Goal: Task Accomplishment & Management: Manage account settings

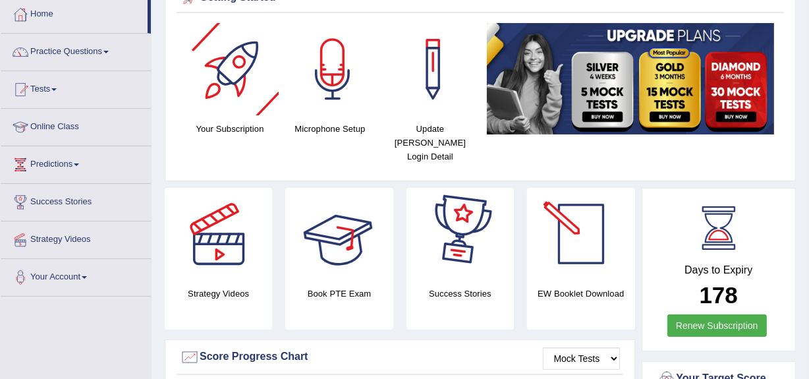
scroll to position [69, 0]
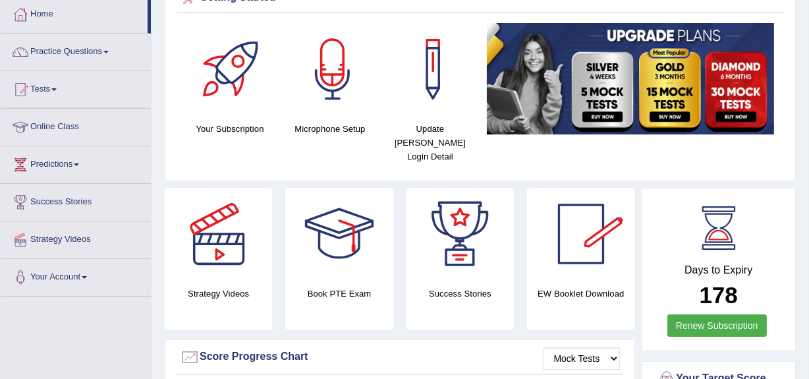
click at [599, 240] on div at bounding box center [581, 234] width 92 height 92
click at [82, 45] on link "Practice Questions" at bounding box center [76, 50] width 150 height 33
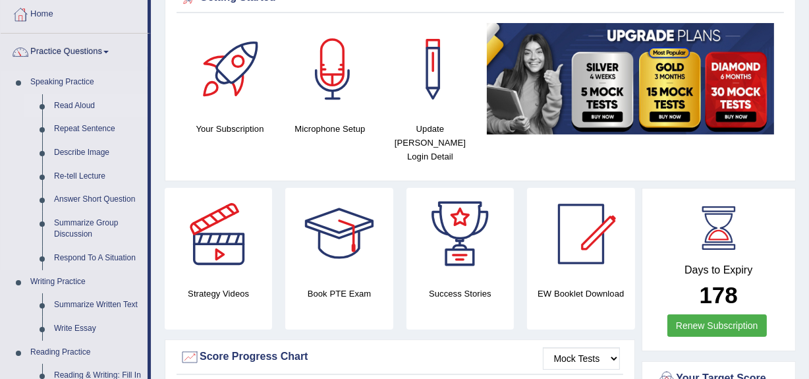
click at [78, 107] on link "Read Aloud" at bounding box center [97, 106] width 99 height 24
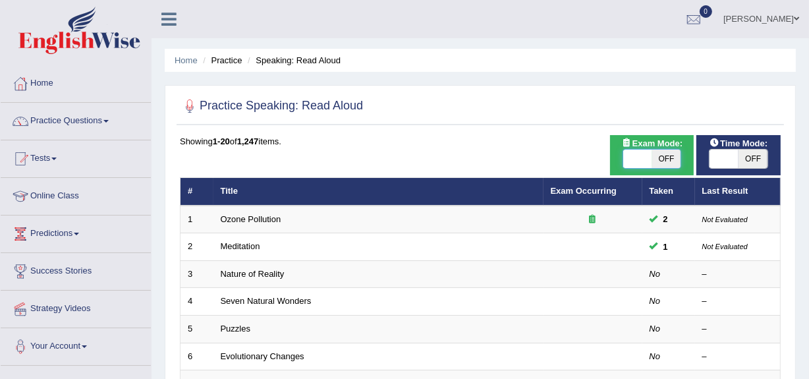
click at [645, 157] on span at bounding box center [637, 159] width 29 height 18
checkbox input "true"
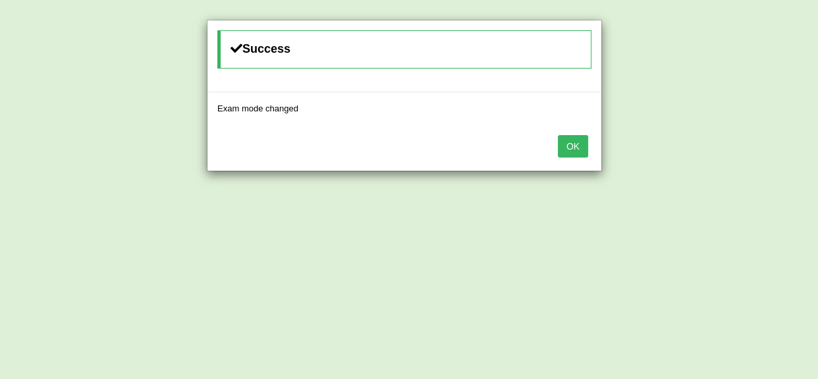
click at [570, 144] on button "OK" at bounding box center [573, 146] width 30 height 22
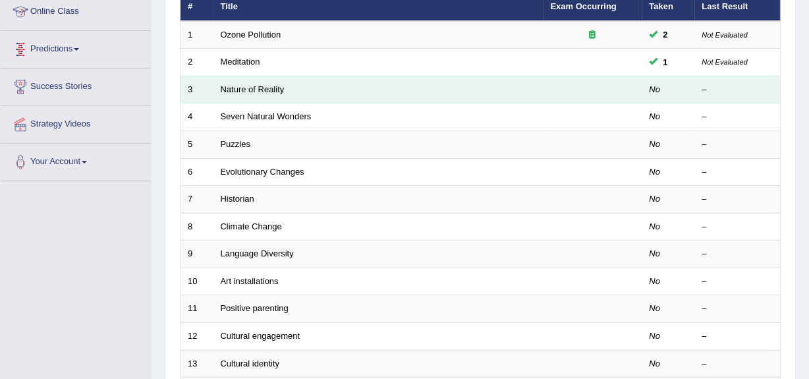
scroll to position [209, 0]
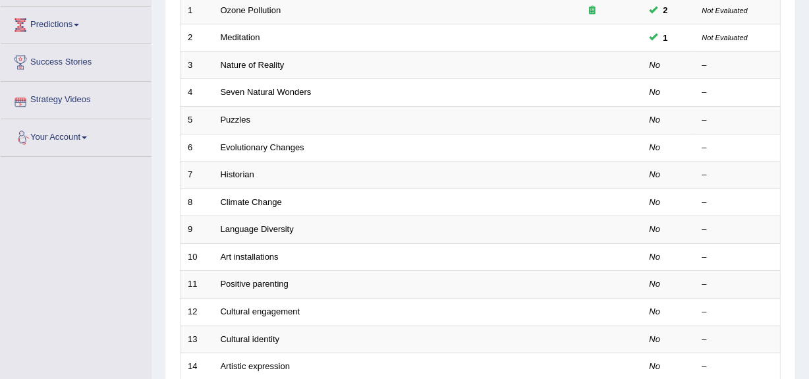
click at [66, 145] on link "Your Account" at bounding box center [76, 135] width 150 height 33
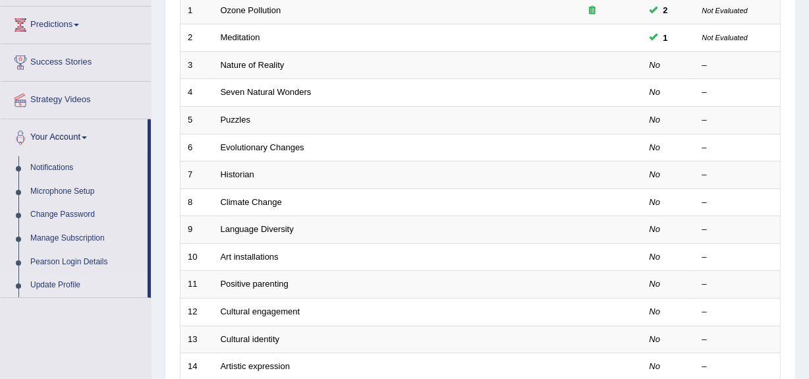
click at [55, 287] on link "Update Profile" at bounding box center [85, 285] width 123 height 24
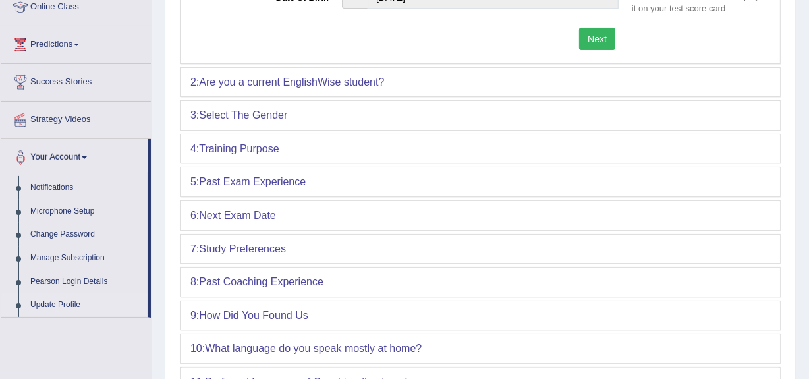
scroll to position [190, 0]
click at [217, 113] on b "Select The Gender" at bounding box center [243, 114] width 88 height 11
click at [270, 78] on b "Are you a current EnglishWise student?" at bounding box center [291, 81] width 185 height 11
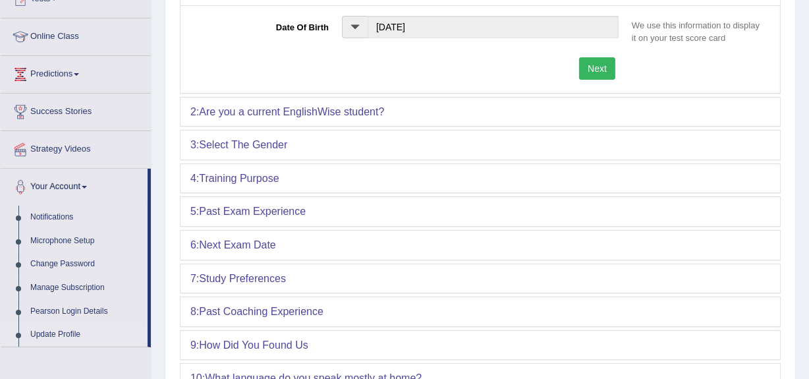
scroll to position [144, 0]
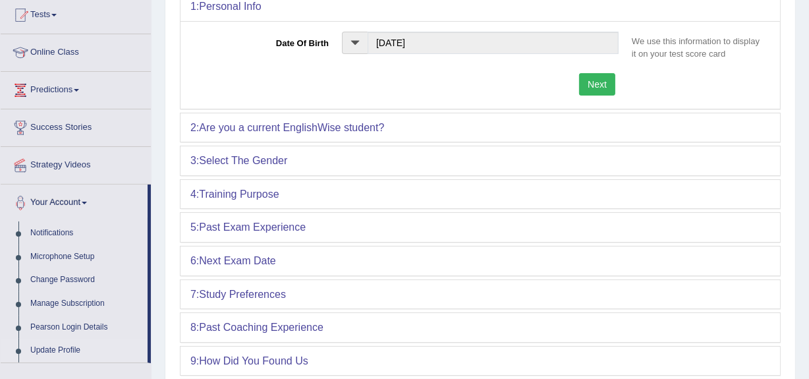
click at [599, 86] on button "Next" at bounding box center [597, 84] width 36 height 22
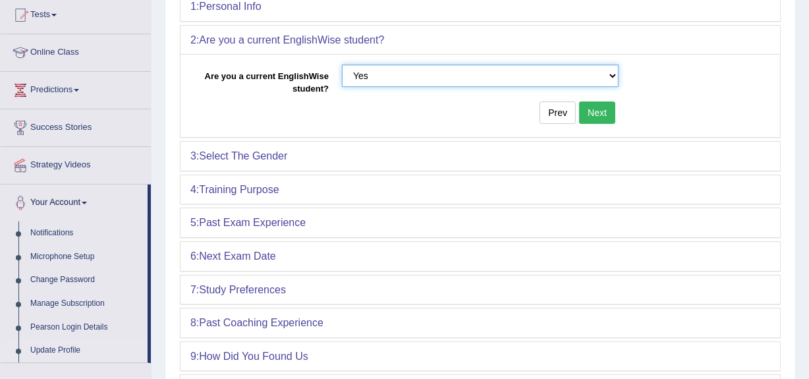
click at [611, 78] on select "Are you a current EnglishWise student? Yes No" at bounding box center [480, 76] width 277 height 22
select select "no"
click at [342, 65] on select "Are you a current EnglishWise student? Yes No" at bounding box center [480, 76] width 277 height 22
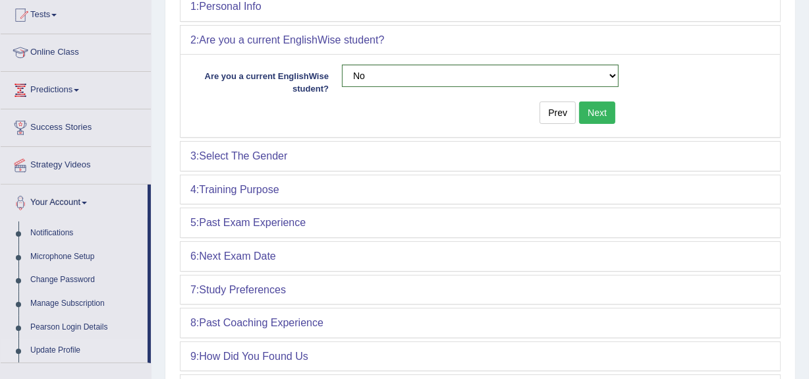
click at [599, 108] on button "Next" at bounding box center [597, 112] width 36 height 22
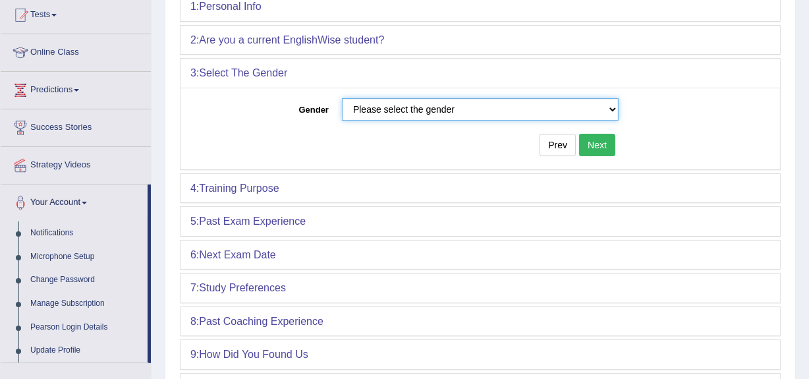
click at [608, 108] on select "Please select the gender Male Female" at bounding box center [480, 109] width 277 height 22
select select "Female"
click at [342, 98] on select "Please select the gender Male Female" at bounding box center [480, 109] width 277 height 22
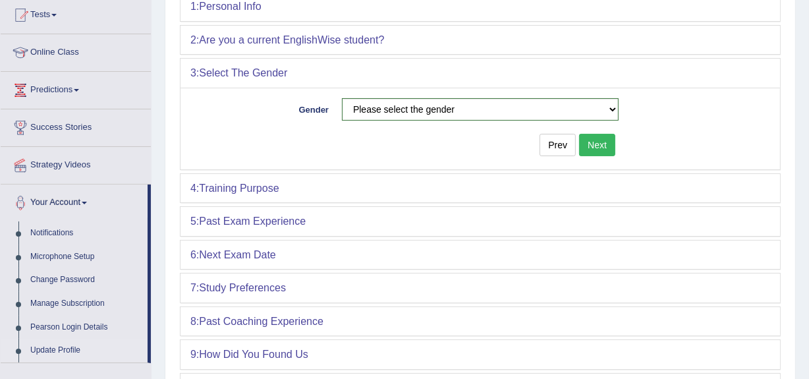
click at [613, 148] on button "Next" at bounding box center [597, 145] width 36 height 22
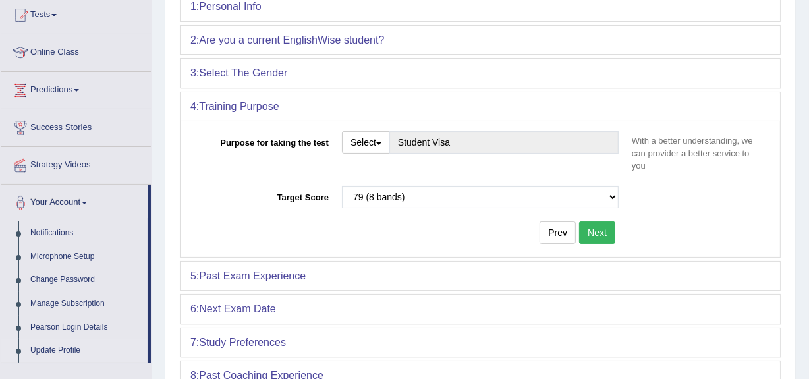
click at [607, 230] on button "Next" at bounding box center [597, 232] width 36 height 22
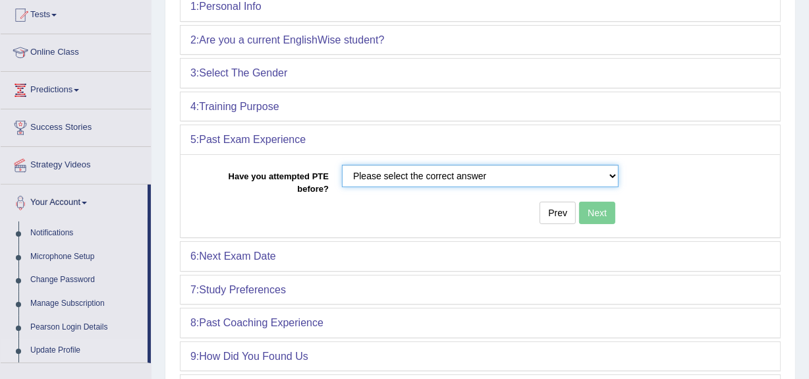
click at [604, 178] on select "Please select the correct answer No Yes" at bounding box center [480, 176] width 277 height 22
select select "Yes"
click at [342, 165] on select "Please select the correct answer No Yes" at bounding box center [480, 176] width 277 height 22
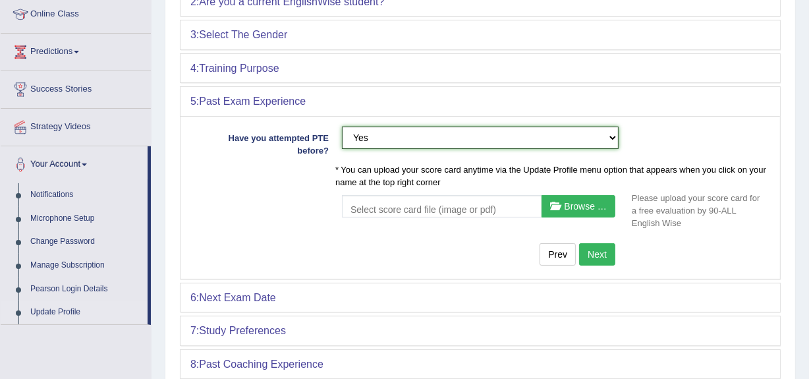
scroll to position [182, 0]
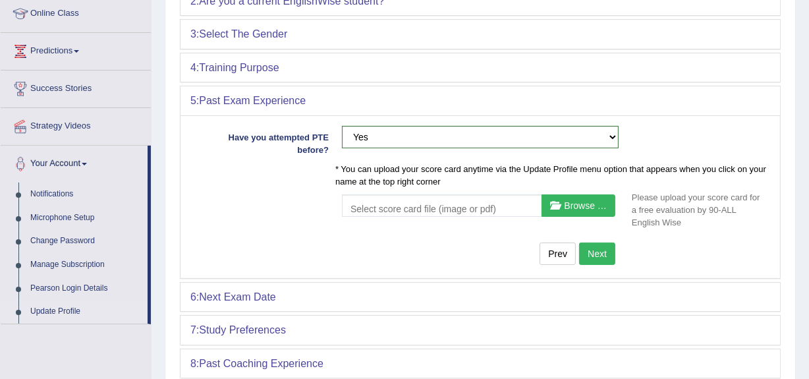
click at [599, 242] on button "Next" at bounding box center [597, 253] width 36 height 22
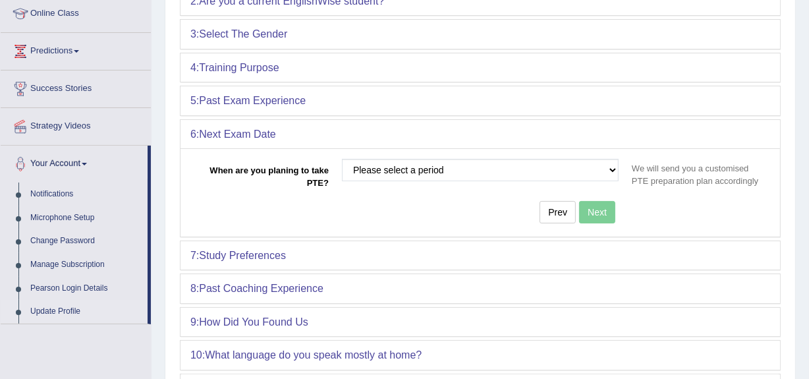
scroll to position [0, 0]
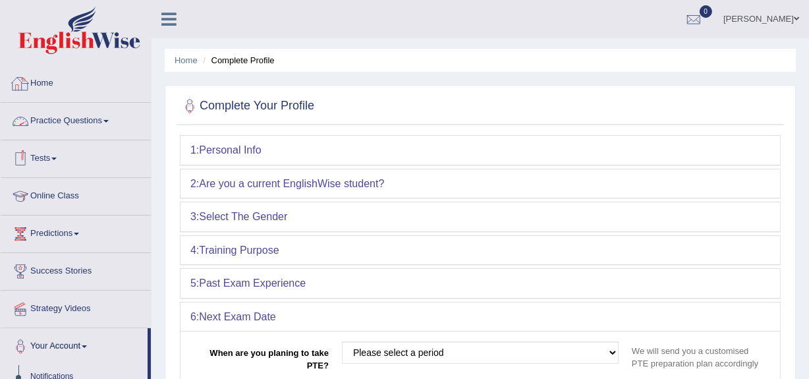
click at [40, 84] on link "Home" at bounding box center [76, 81] width 150 height 33
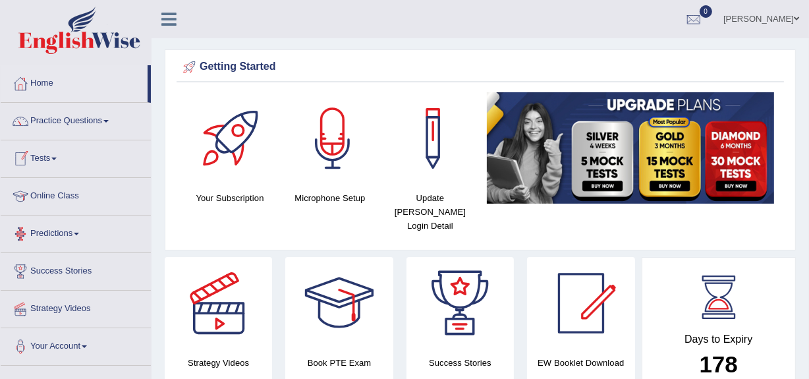
click at [67, 191] on link "Online Class" at bounding box center [76, 194] width 150 height 33
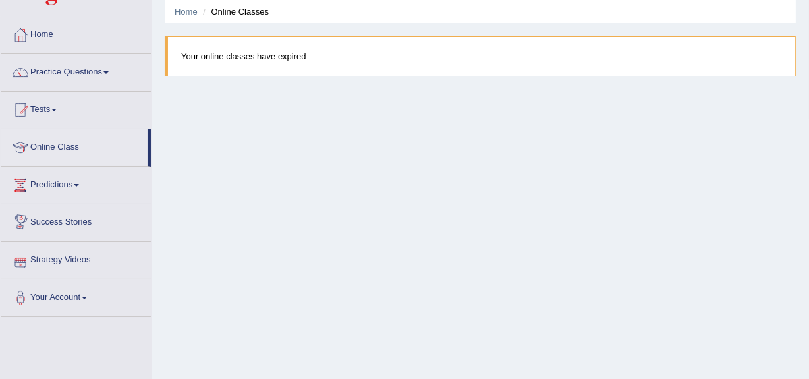
scroll to position [47, 0]
